Goal: Find specific page/section: Find specific page/section

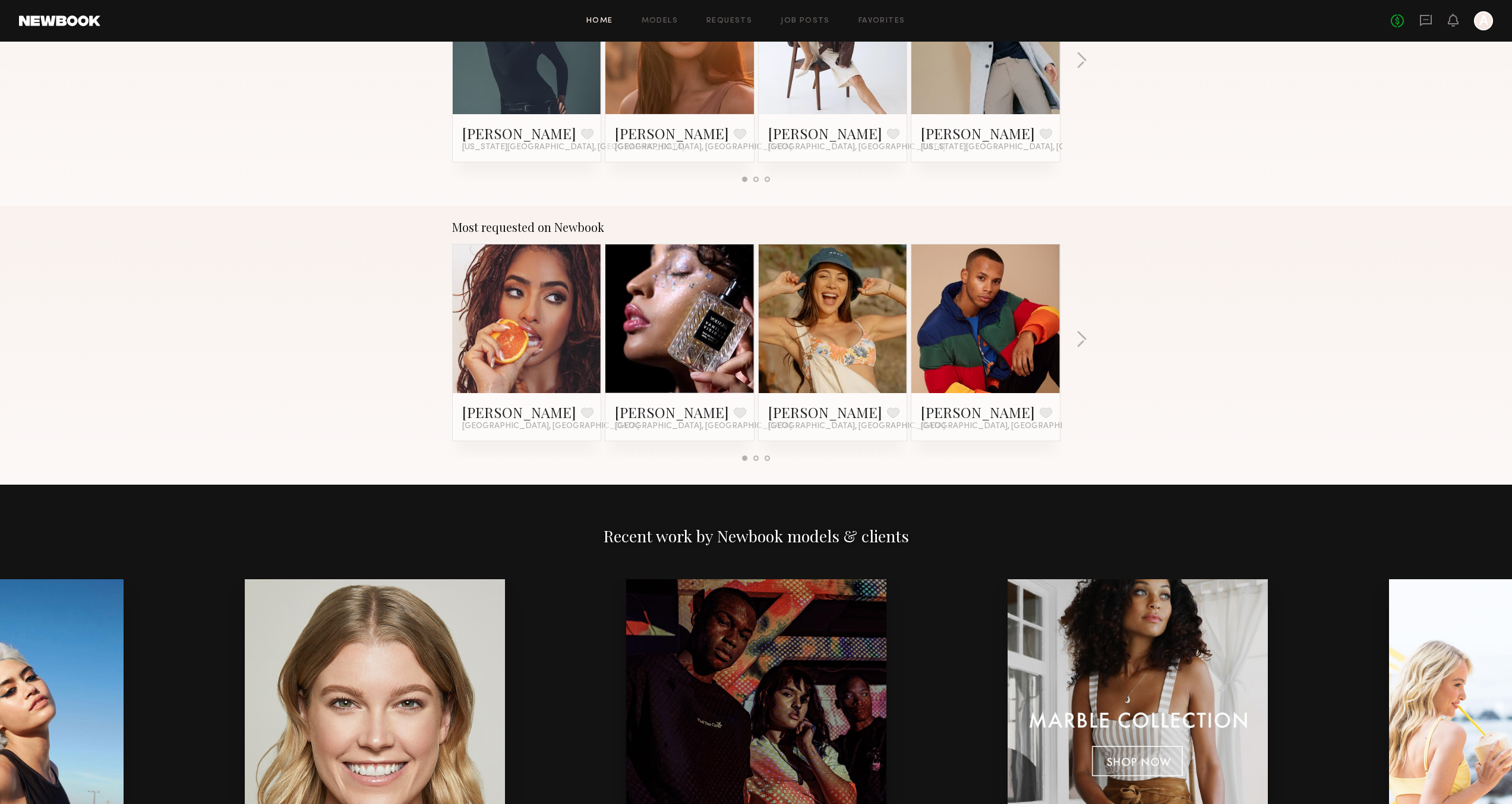
scroll to position [758, 0]
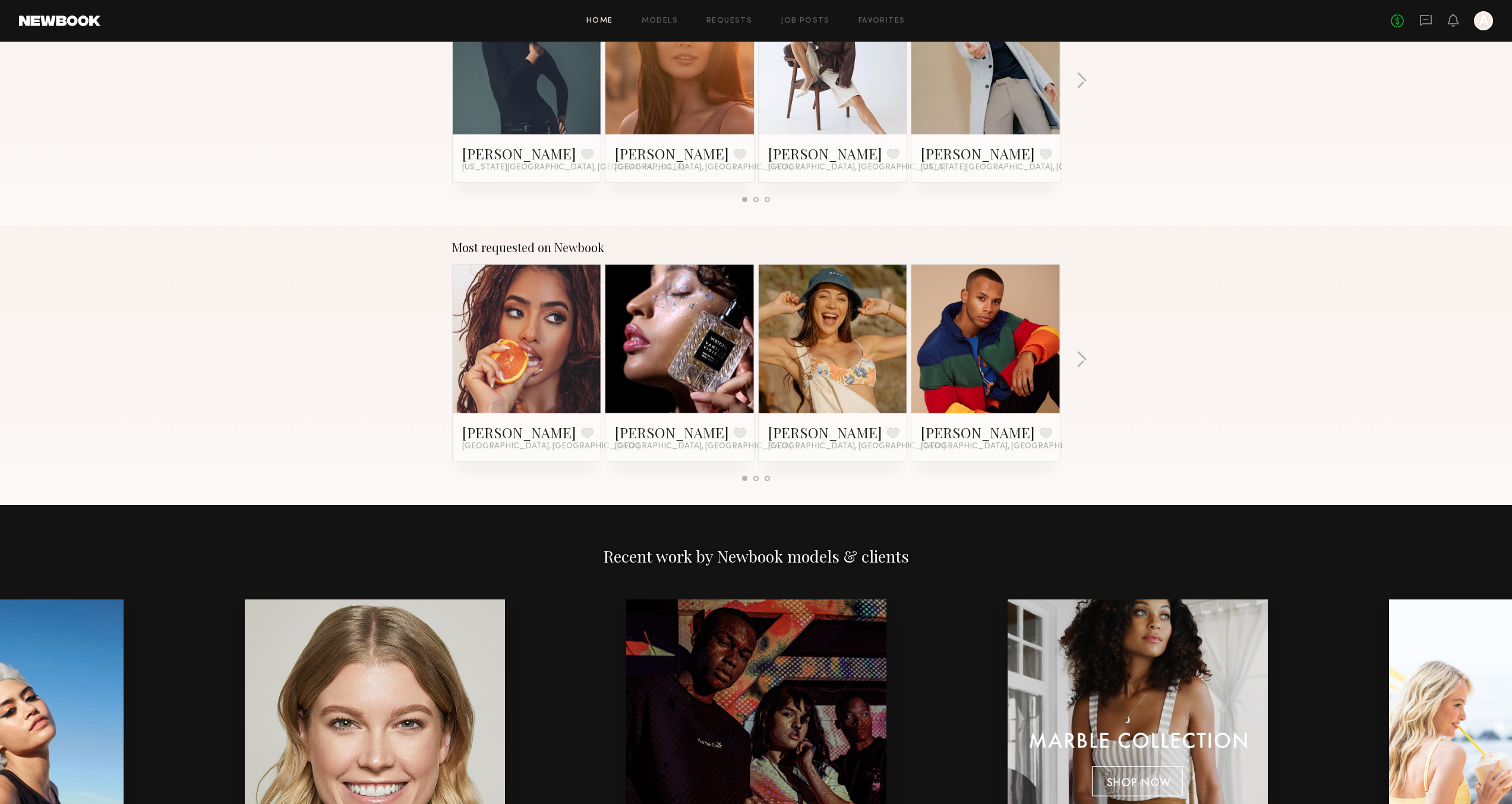
click at [1089, 361] on div "Most requested on Newbook [PERSON_NAME] Favorite [GEOGRAPHIC_DATA], [GEOGRAPHIC…" at bounding box center [756, 364] width 1512 height 279
click at [1080, 361] on button "button" at bounding box center [1082, 361] width 12 height 19
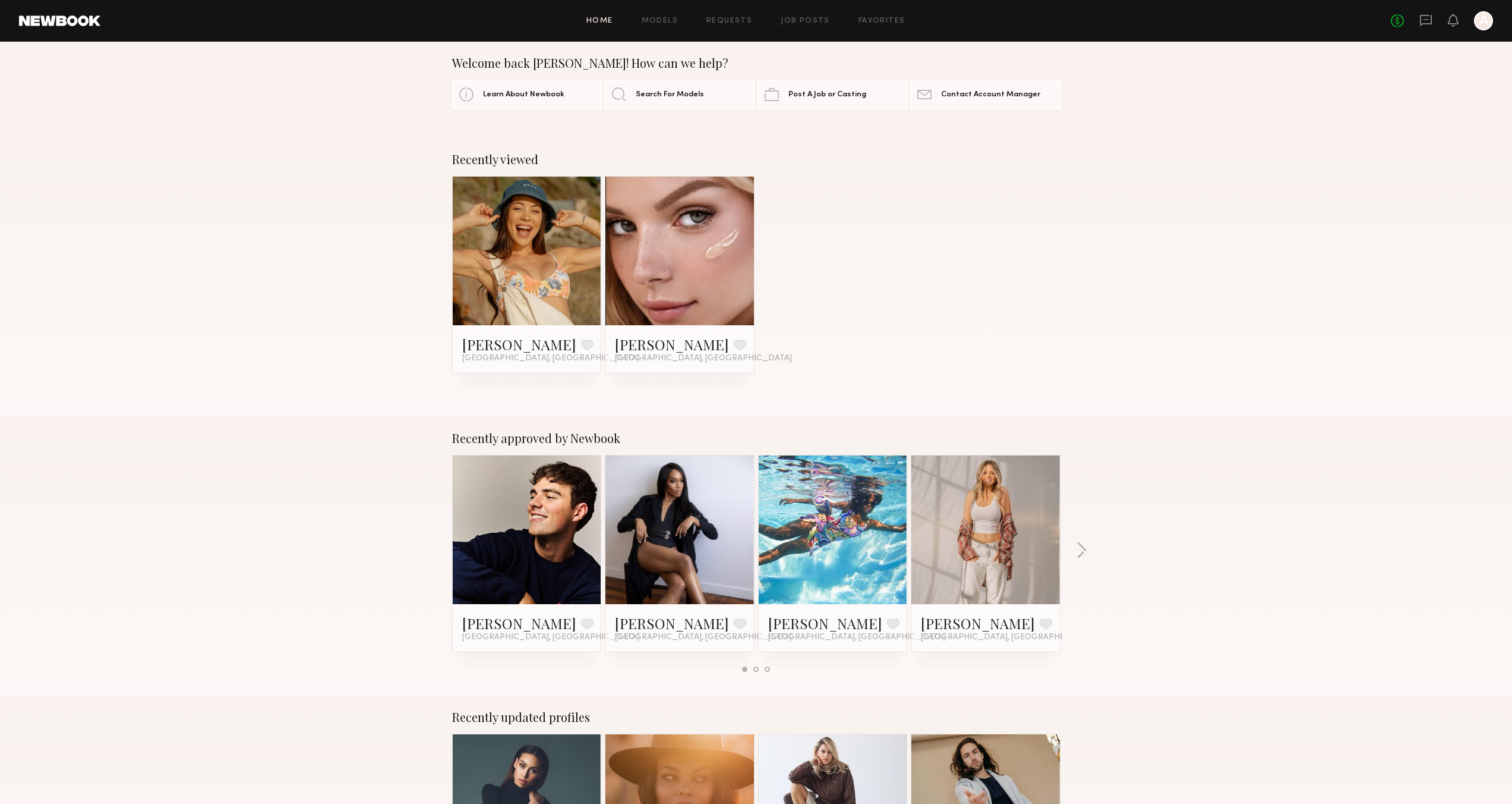
scroll to position [0, 0]
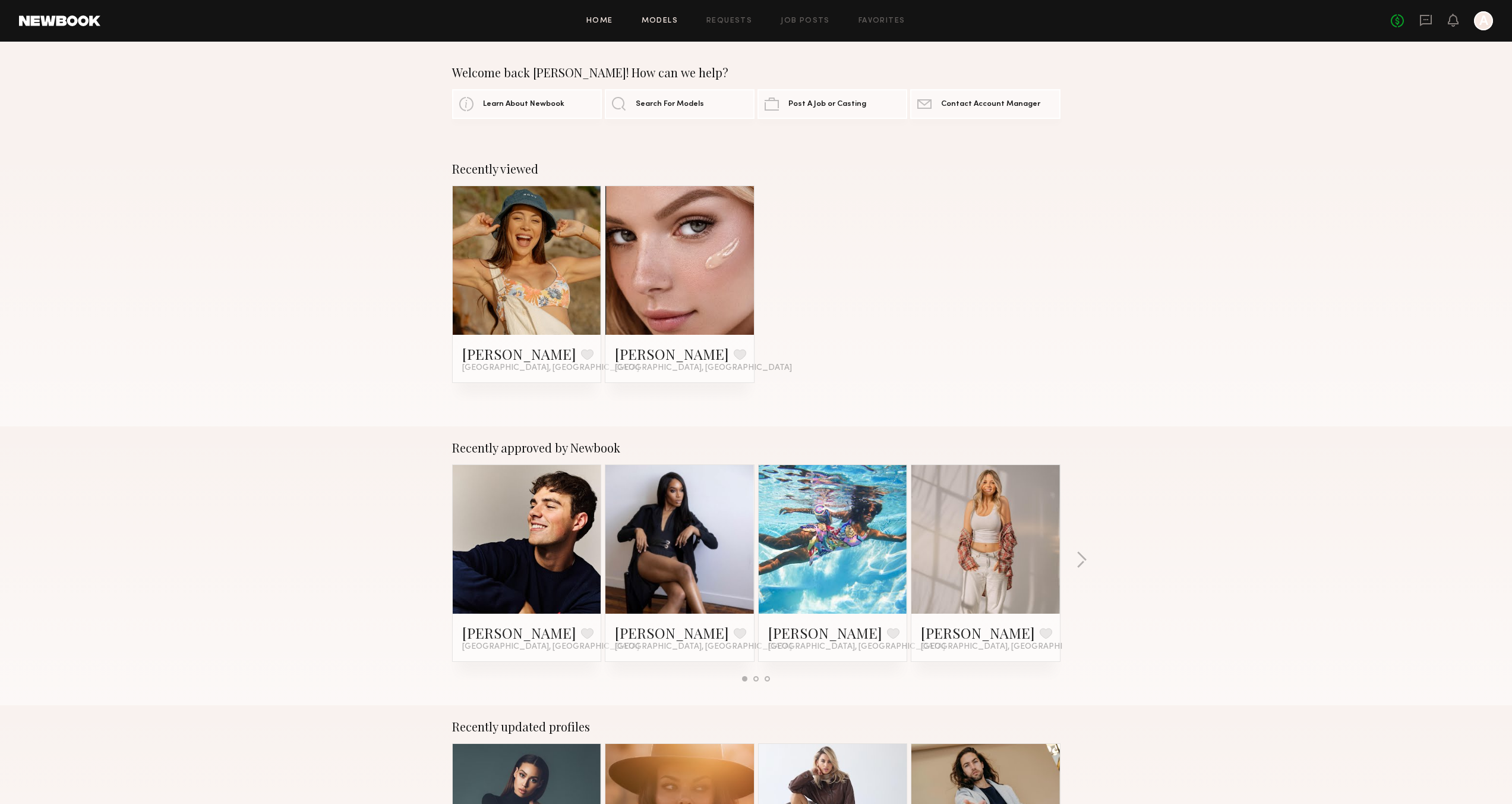
click at [663, 18] on link "Models" at bounding box center [660, 21] width 37 height 8
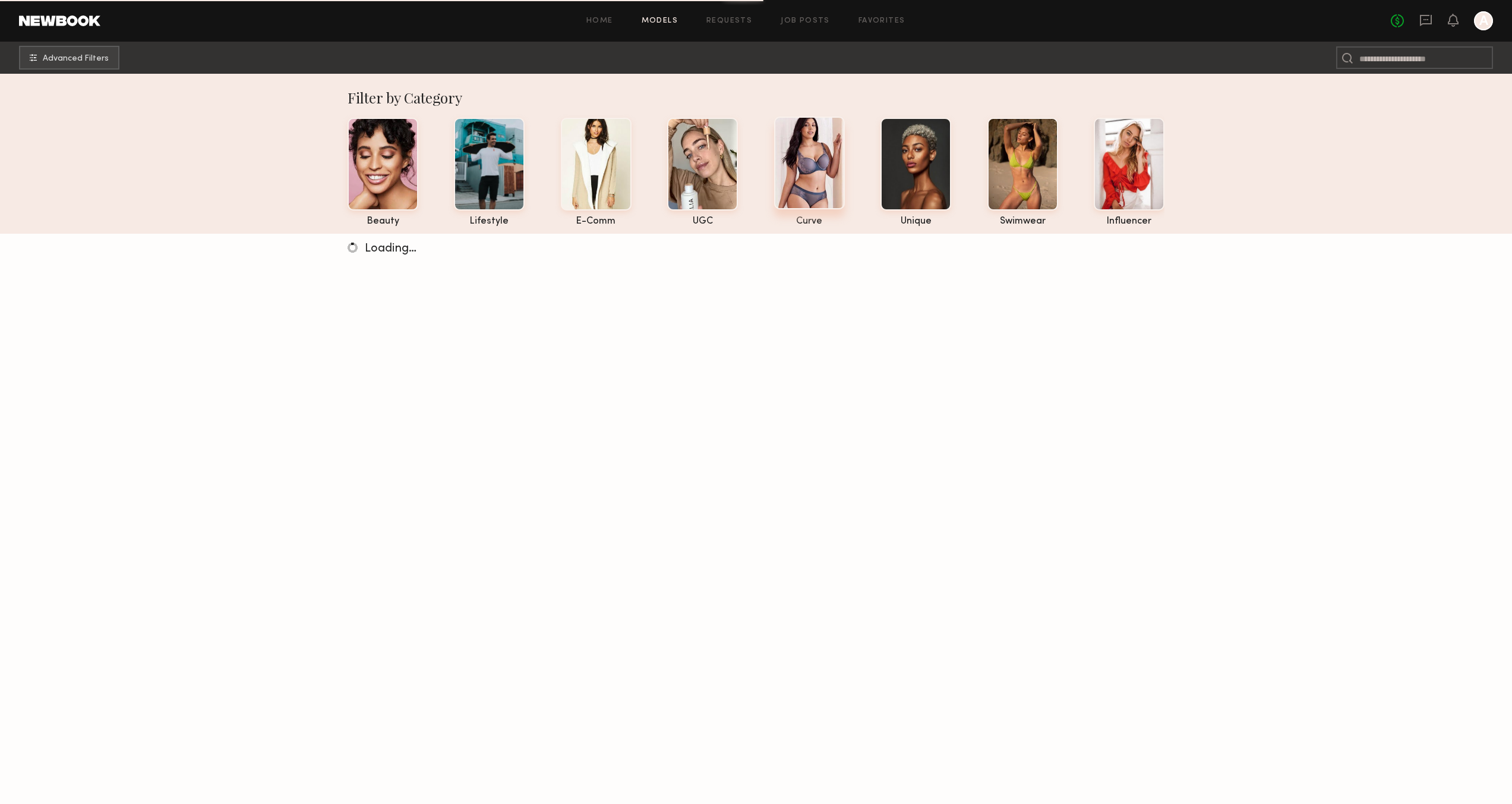
click at [808, 147] on div at bounding box center [809, 163] width 70 height 93
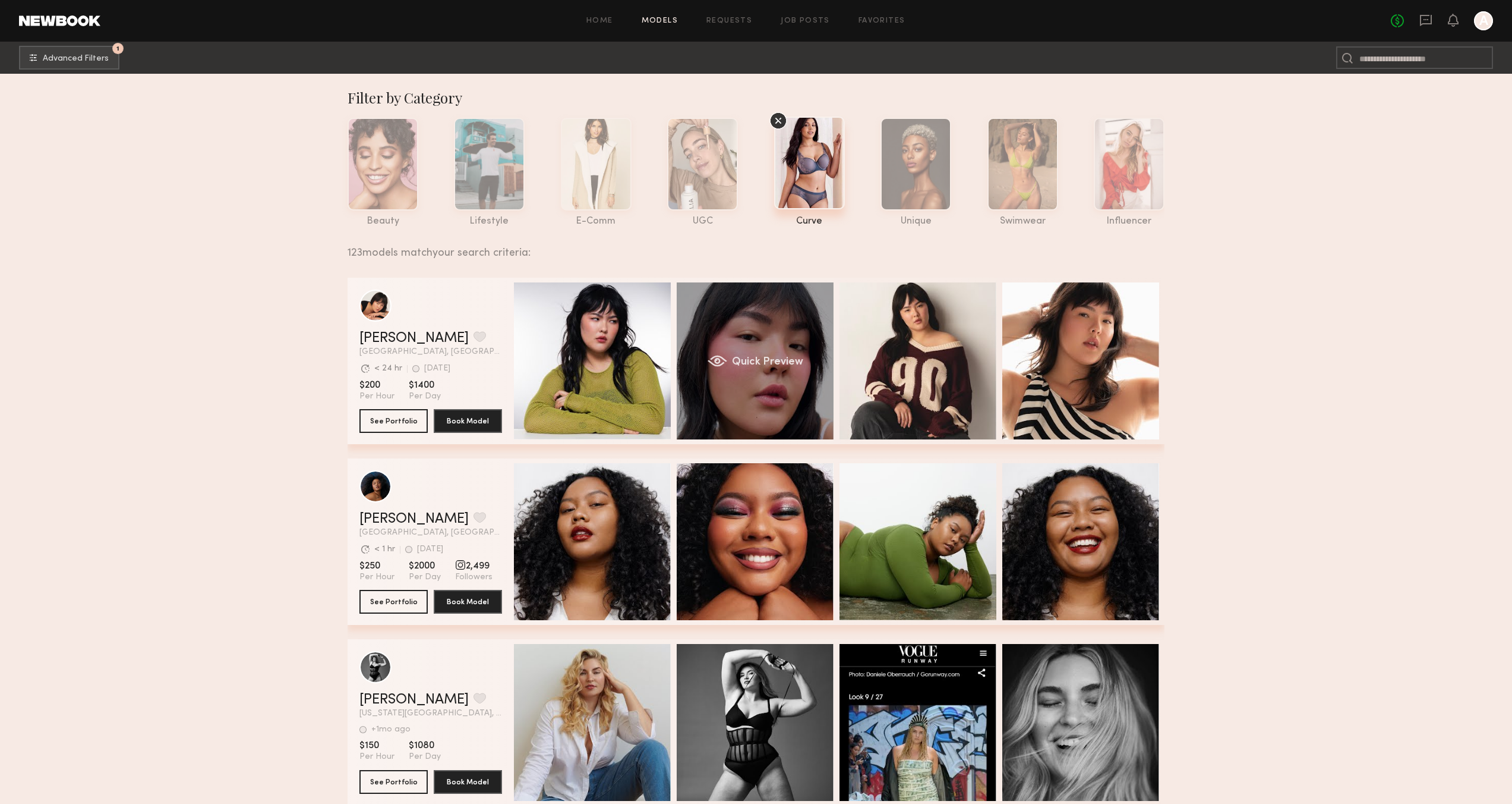
drag, startPoint x: 892, startPoint y: 232, endPoint x: 701, endPoint y: 286, distance: 198.5
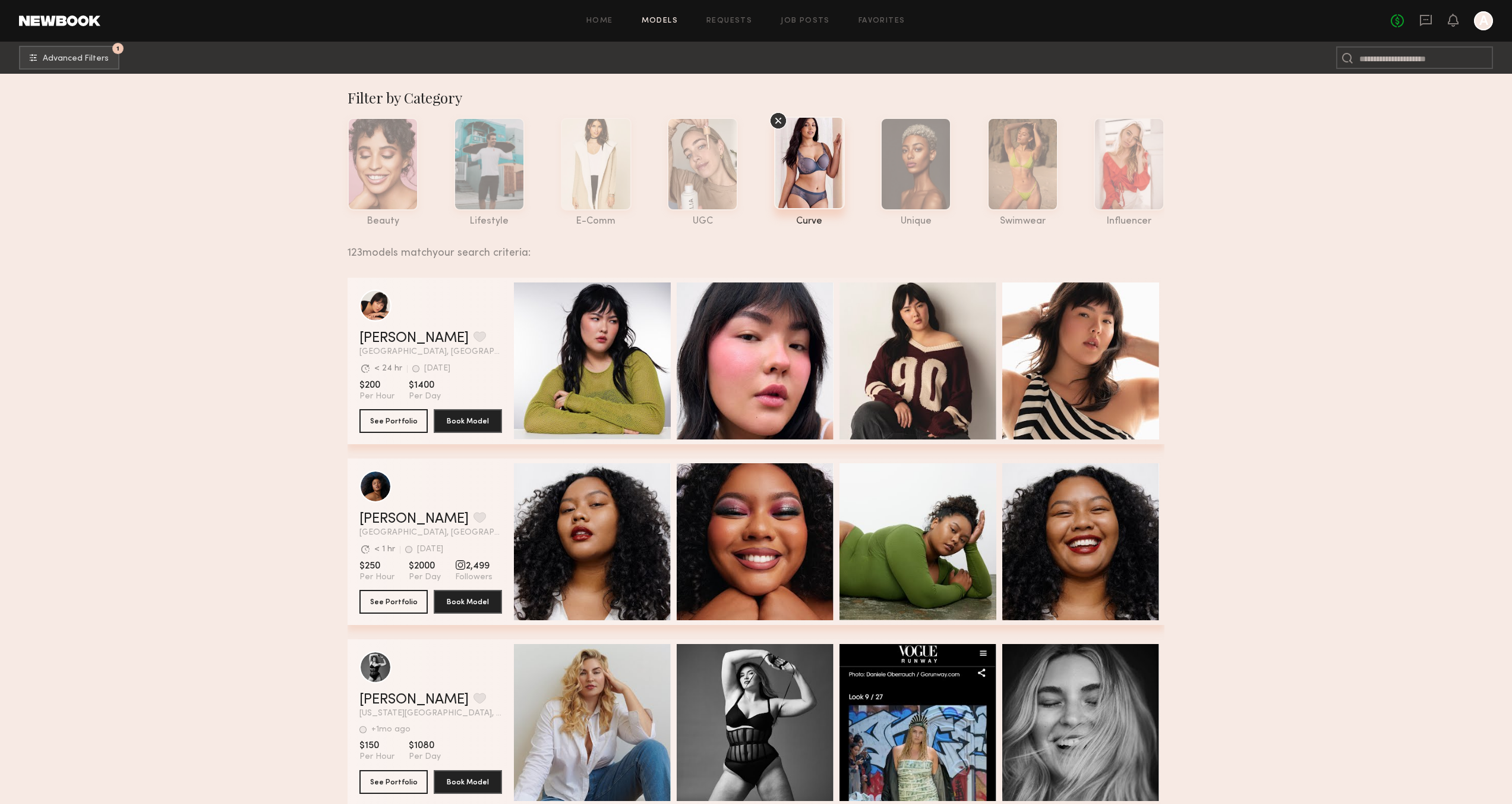
click at [775, 128] on icon at bounding box center [779, 121] width 18 height 18
